Goal: Task Accomplishment & Management: Manage account settings

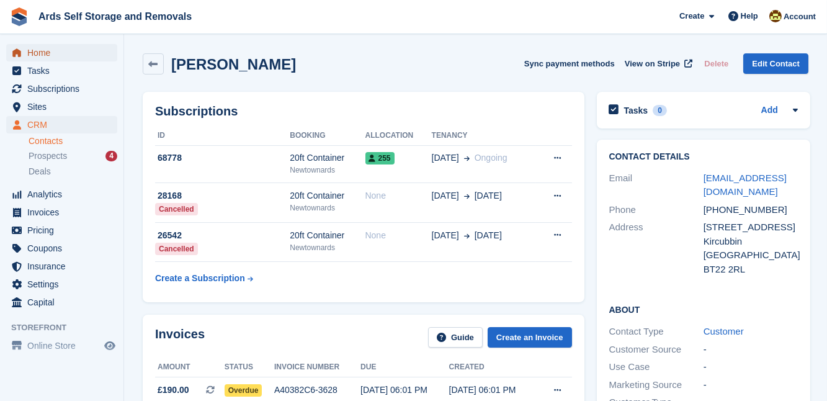
click at [38, 52] on span "Home" at bounding box center [64, 52] width 74 height 17
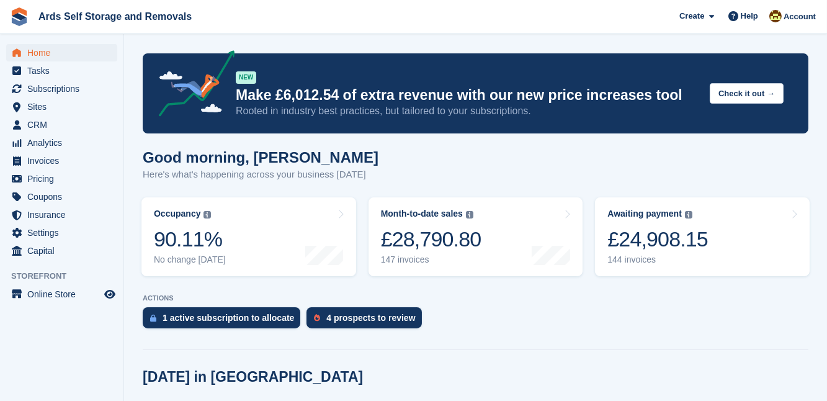
click at [61, 89] on span "Subscriptions" at bounding box center [64, 88] width 74 height 17
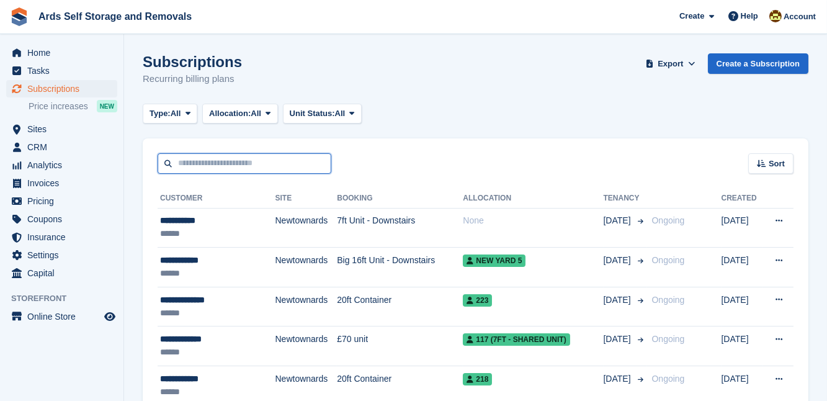
click at [194, 164] on input "text" at bounding box center [245, 163] width 174 height 20
type input "*******"
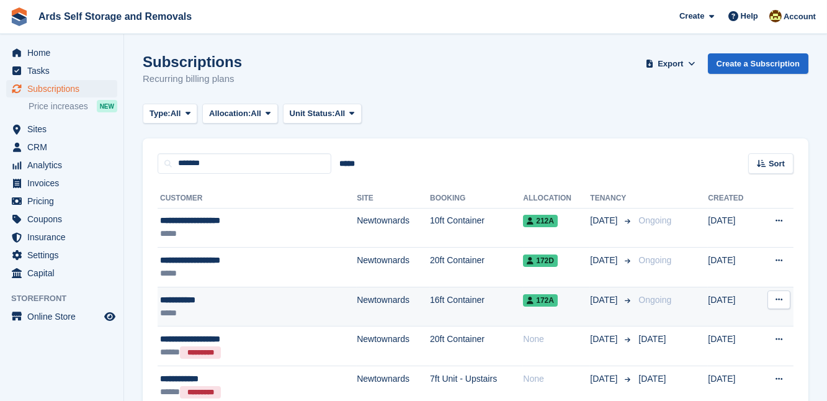
click at [357, 305] on td "Newtownards" at bounding box center [393, 307] width 73 height 40
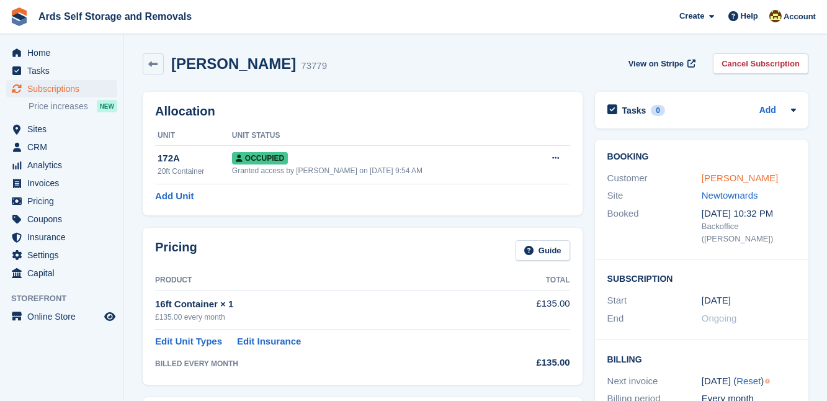
click at [728, 179] on link "Jim Kennedy" at bounding box center [740, 177] width 76 height 11
